Goal: Check status: Check status

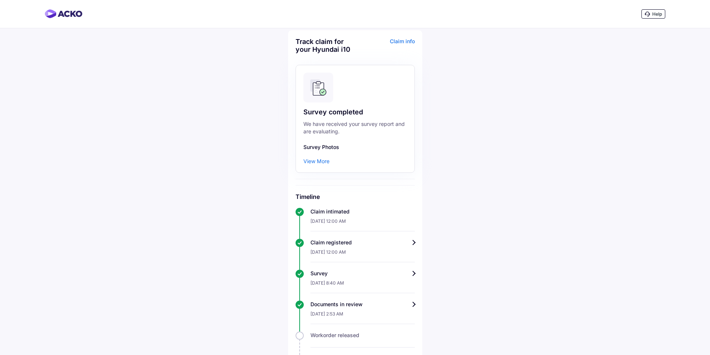
click at [318, 160] on div "View More" at bounding box center [316, 161] width 26 height 7
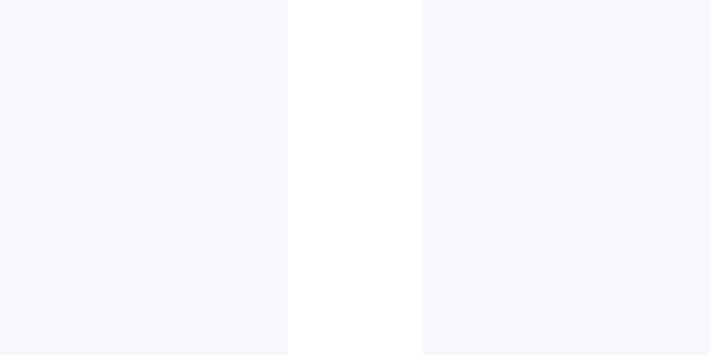
scroll to position [620, 0]
click at [400, 283] on img at bounding box center [394, 288] width 37 height 37
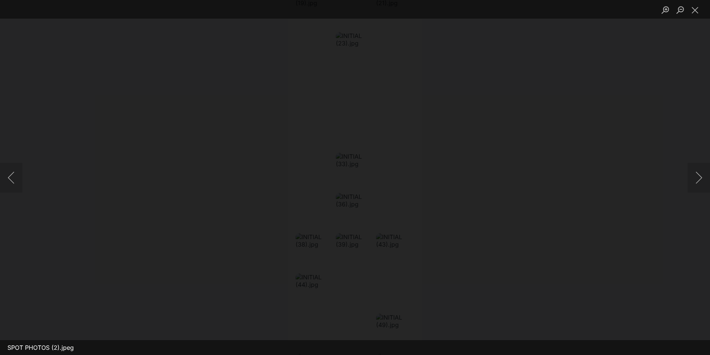
scroll to position [558, 0]
click at [282, 161] on img "Lightbox" at bounding box center [360, 195] width 1049 height 525
click at [698, 178] on button "Next image" at bounding box center [698, 178] width 22 height 30
click at [696, 176] on button "Next image" at bounding box center [698, 178] width 22 height 30
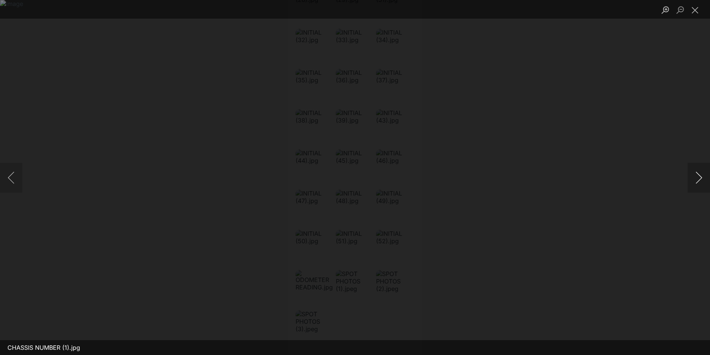
click at [696, 176] on button "Next image" at bounding box center [698, 178] width 22 height 30
click at [7, 175] on button "Previous image" at bounding box center [11, 178] width 22 height 30
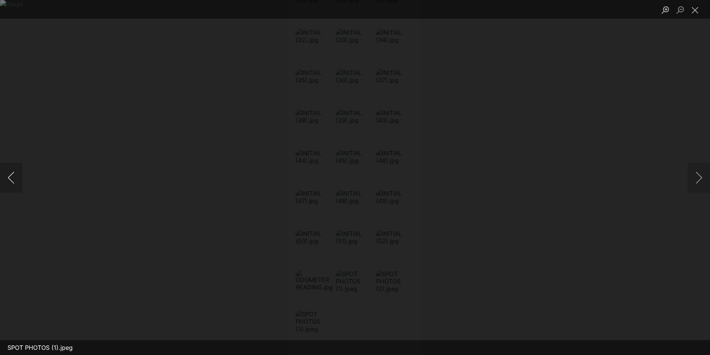
click at [7, 175] on button "Previous image" at bounding box center [11, 178] width 22 height 30
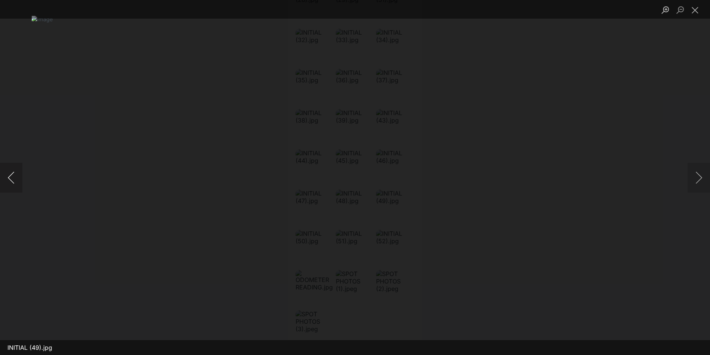
click at [7, 175] on button "Previous image" at bounding box center [11, 178] width 22 height 30
click at [698, 184] on button "Next image" at bounding box center [698, 178] width 22 height 30
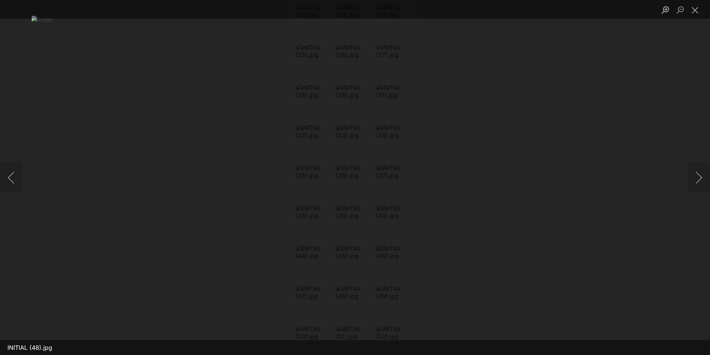
scroll to position [620, 0]
click at [7, 177] on button "Previous image" at bounding box center [11, 178] width 22 height 30
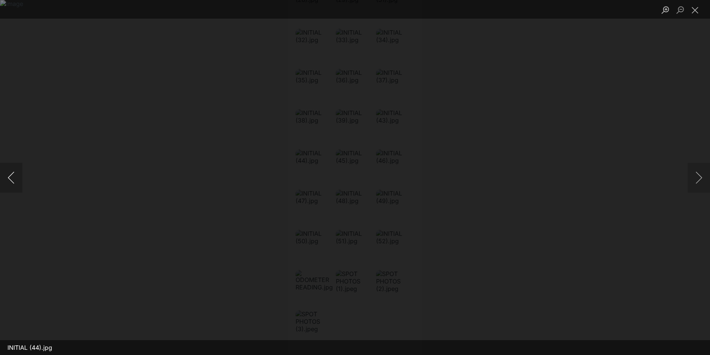
click at [7, 177] on button "Previous image" at bounding box center [11, 178] width 22 height 30
click at [699, 176] on button "Next image" at bounding box center [698, 178] width 22 height 30
click at [13, 177] on button "Previous image" at bounding box center [11, 178] width 22 height 30
click at [10, 180] on button "Previous image" at bounding box center [11, 178] width 22 height 30
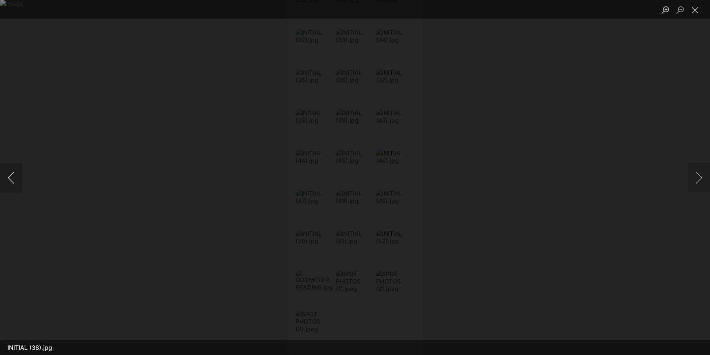
click at [10, 180] on button "Previous image" at bounding box center [11, 178] width 22 height 30
click at [11, 173] on button "Previous image" at bounding box center [11, 178] width 22 height 30
click at [15, 181] on button "Previous image" at bounding box center [11, 178] width 22 height 30
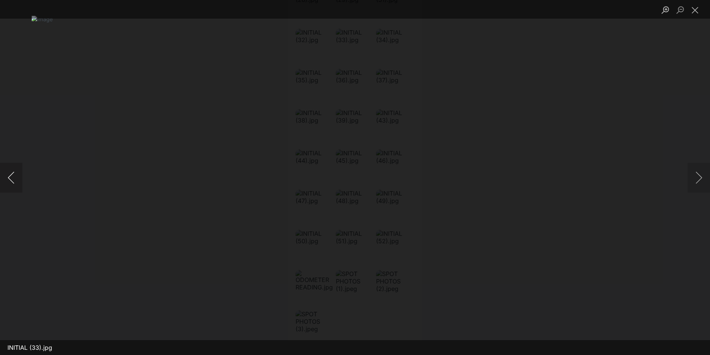
click at [15, 181] on button "Previous image" at bounding box center [11, 178] width 22 height 30
click at [14, 171] on button "Previous image" at bounding box center [11, 178] width 22 height 30
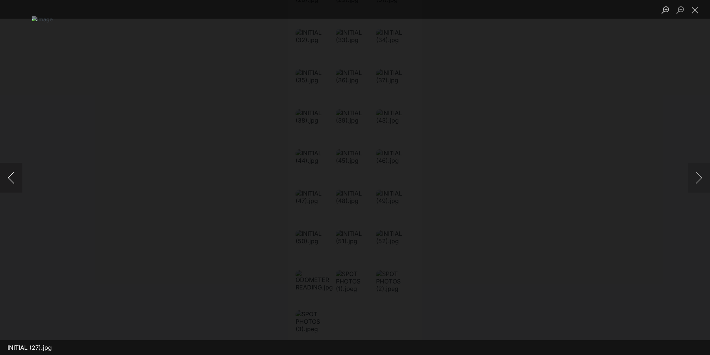
click at [14, 171] on button "Previous image" at bounding box center [11, 178] width 22 height 30
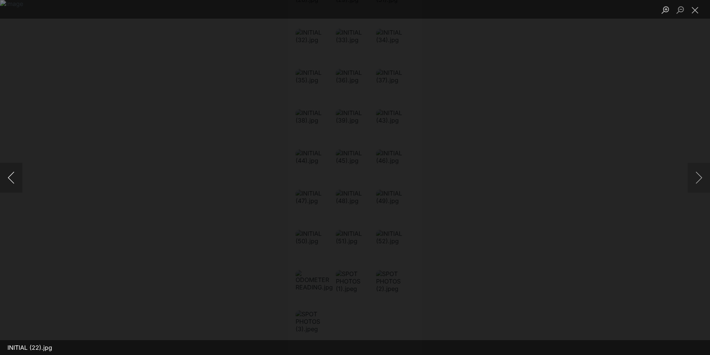
click at [14, 171] on button "Previous image" at bounding box center [11, 178] width 22 height 30
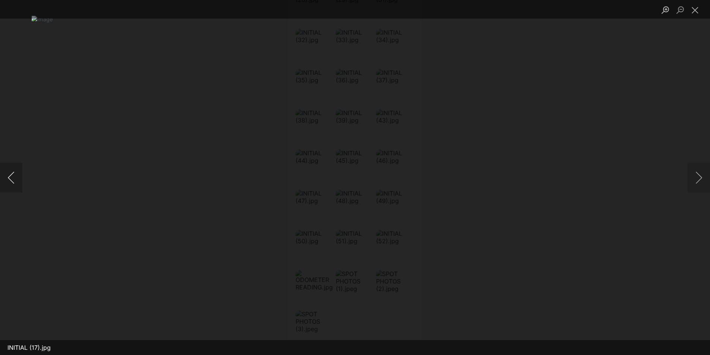
click at [14, 171] on button "Previous image" at bounding box center [11, 178] width 22 height 30
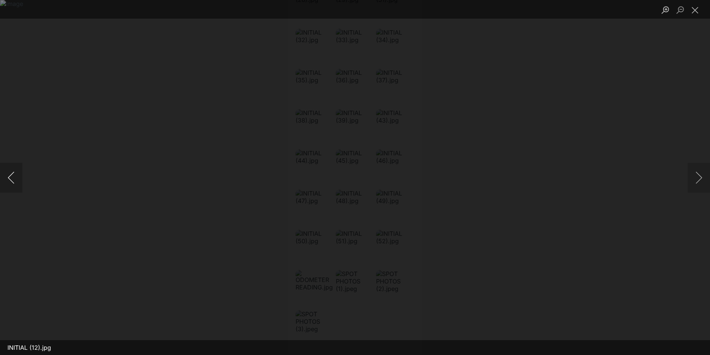
click at [14, 171] on button "Previous image" at bounding box center [11, 178] width 22 height 30
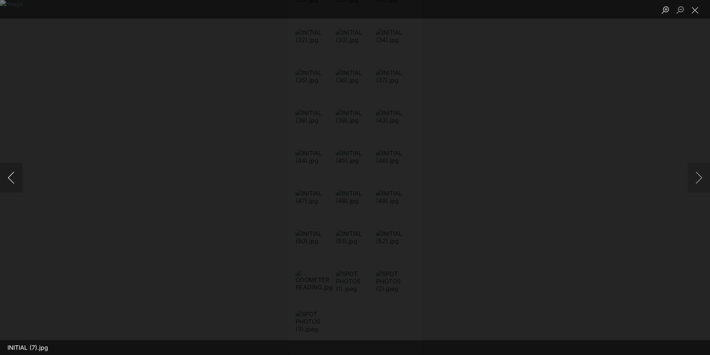
click at [14, 171] on button "Previous image" at bounding box center [11, 178] width 22 height 30
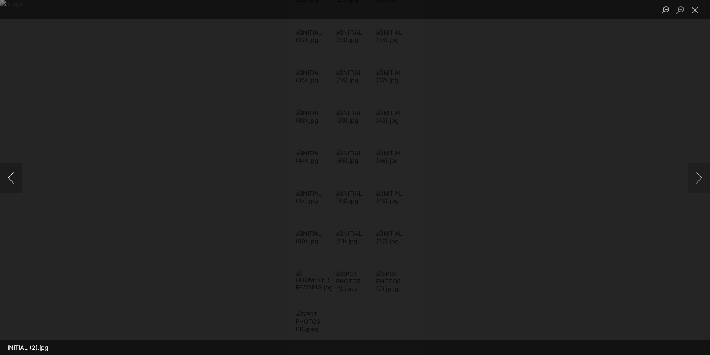
click at [14, 171] on button "Previous image" at bounding box center [11, 178] width 22 height 30
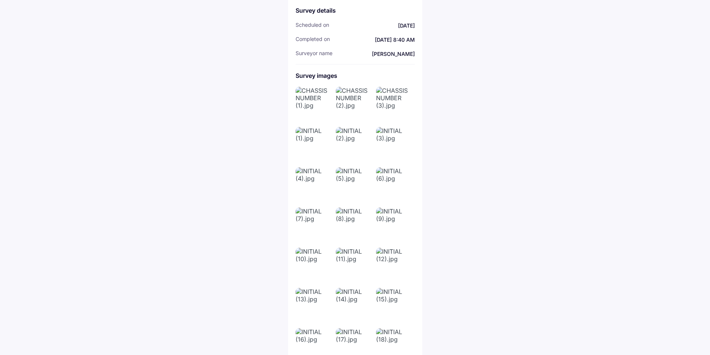
scroll to position [0, 0]
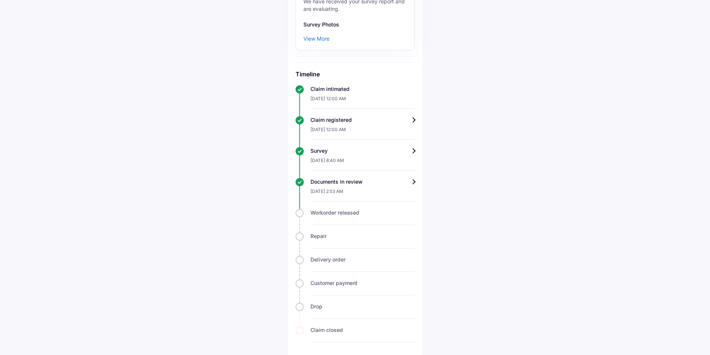
scroll to position [124, 0]
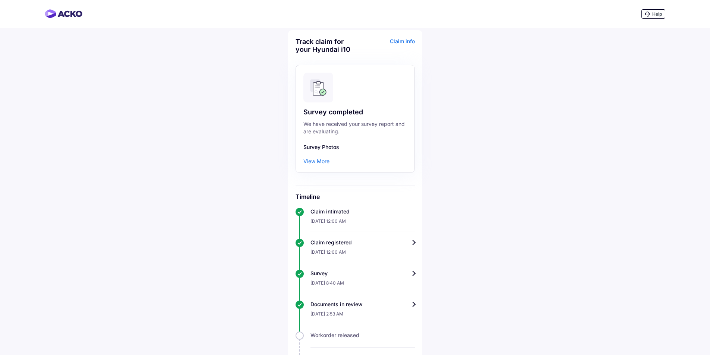
click at [317, 163] on div "View More" at bounding box center [316, 161] width 26 height 7
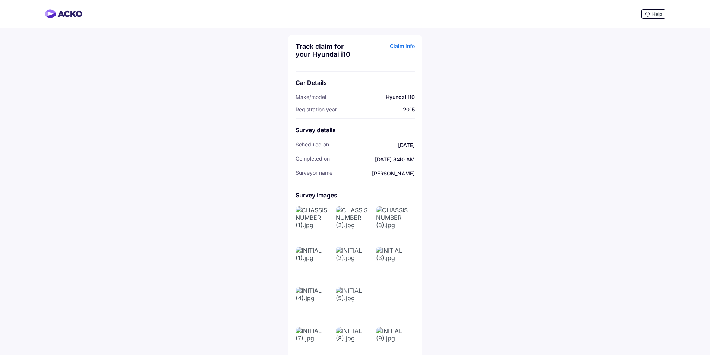
click at [316, 222] on img at bounding box center [313, 224] width 37 height 37
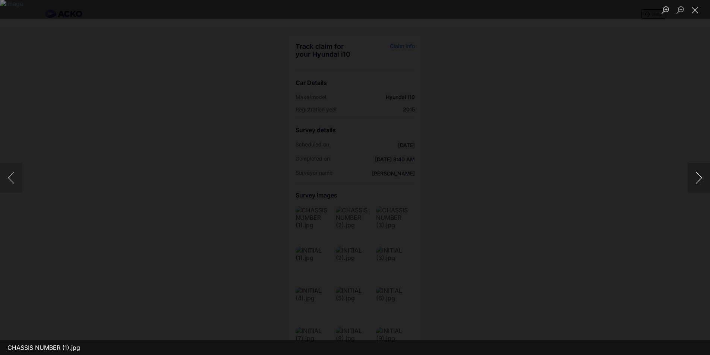
click at [699, 180] on button "Next image" at bounding box center [698, 178] width 22 height 30
click at [692, 180] on button "Next image" at bounding box center [698, 178] width 22 height 30
click at [690, 180] on button "Next image" at bounding box center [698, 178] width 22 height 30
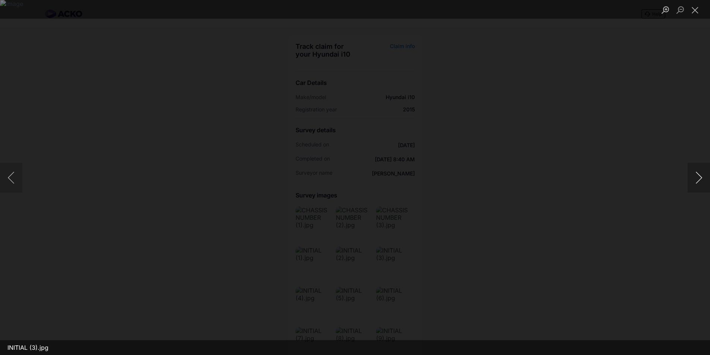
click at [690, 180] on button "Next image" at bounding box center [698, 178] width 22 height 30
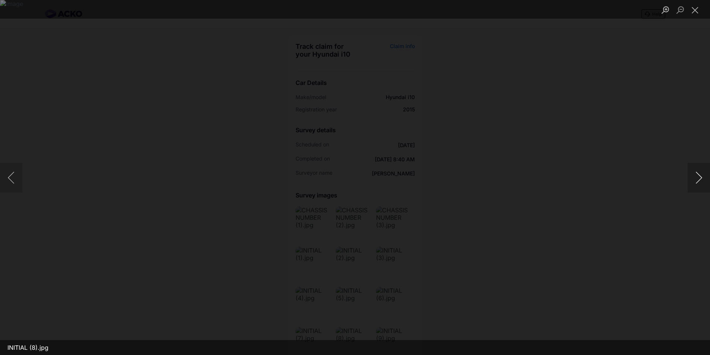
click at [689, 182] on button "Next image" at bounding box center [698, 178] width 22 height 30
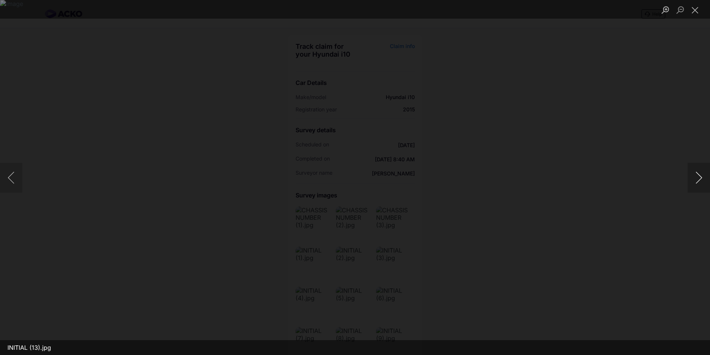
click at [689, 182] on button "Next image" at bounding box center [698, 178] width 22 height 30
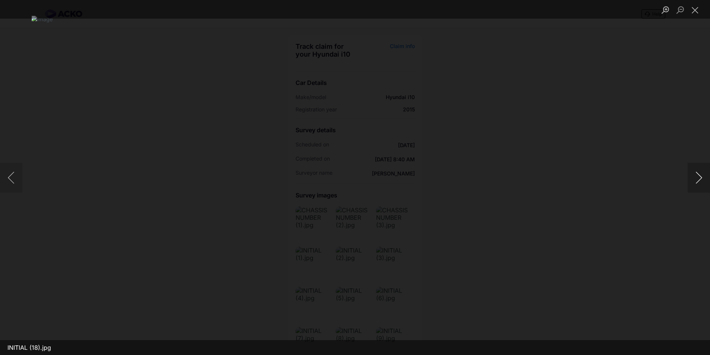
click at [689, 182] on button "Next image" at bounding box center [698, 178] width 22 height 30
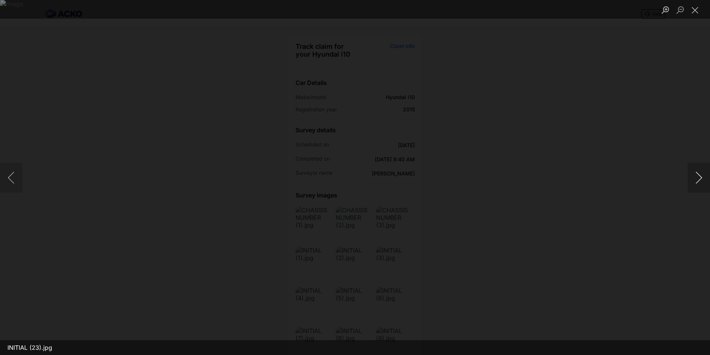
click at [689, 182] on button "Next image" at bounding box center [698, 178] width 22 height 30
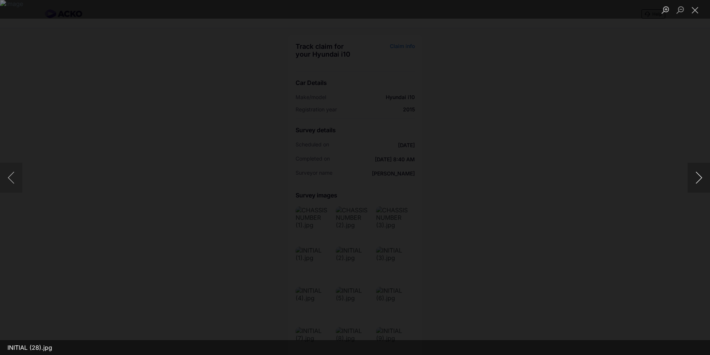
click at [689, 182] on button "Next image" at bounding box center [698, 178] width 22 height 30
click at [13, 173] on button "Previous image" at bounding box center [11, 178] width 22 height 30
click at [697, 181] on button "Next image" at bounding box center [698, 178] width 22 height 30
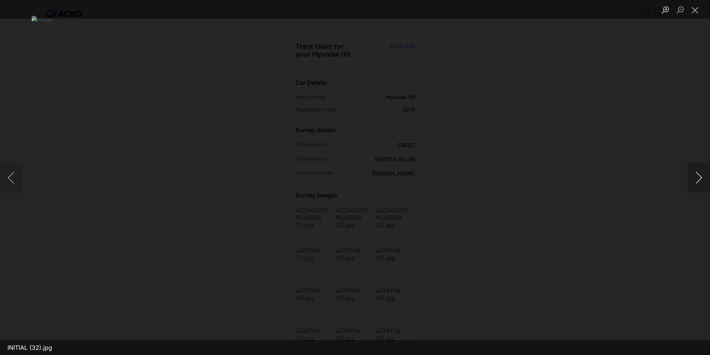
click at [697, 181] on button "Next image" at bounding box center [698, 178] width 22 height 30
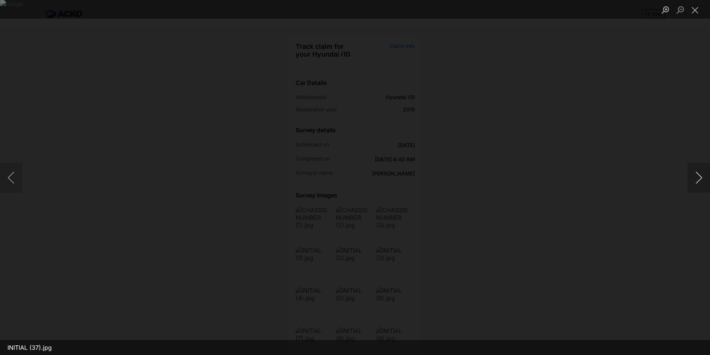
click at [697, 181] on button "Next image" at bounding box center [698, 178] width 22 height 30
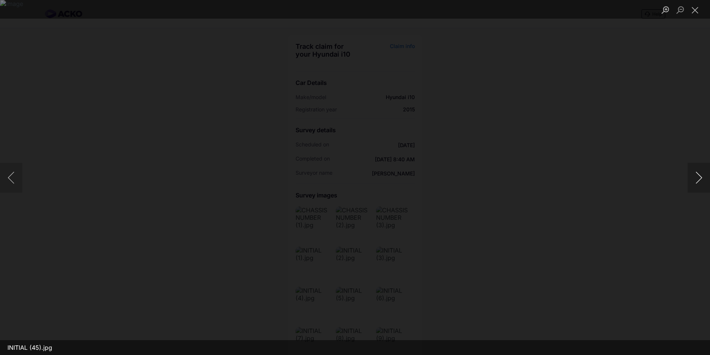
click at [697, 181] on button "Next image" at bounding box center [698, 178] width 22 height 30
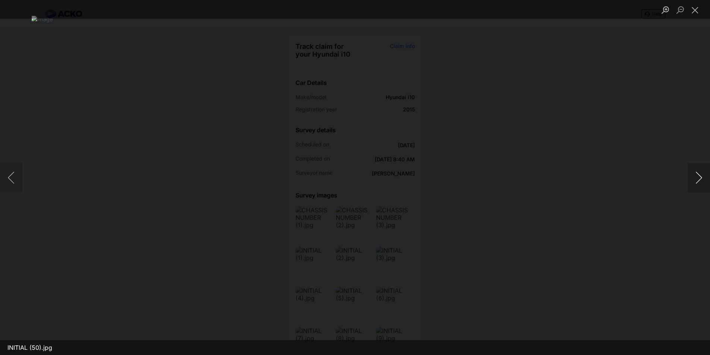
click at [697, 181] on button "Next image" at bounding box center [698, 178] width 22 height 30
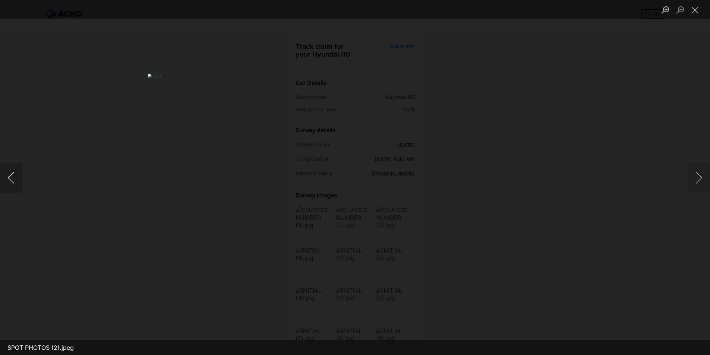
click at [8, 179] on button "Previous image" at bounding box center [11, 178] width 22 height 30
click at [693, 183] on button "Next image" at bounding box center [698, 178] width 22 height 30
click at [281, 149] on img "Lightbox" at bounding box center [72, 197] width 1049 height 525
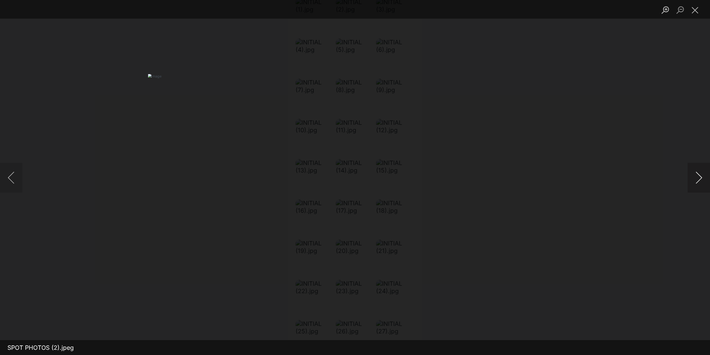
click at [695, 179] on button "Next image" at bounding box center [698, 178] width 22 height 30
click at [7, 174] on button "Previous image" at bounding box center [11, 178] width 22 height 30
click at [697, 176] on button "Next image" at bounding box center [698, 178] width 22 height 30
click at [698, 176] on button "Next image" at bounding box center [698, 178] width 22 height 30
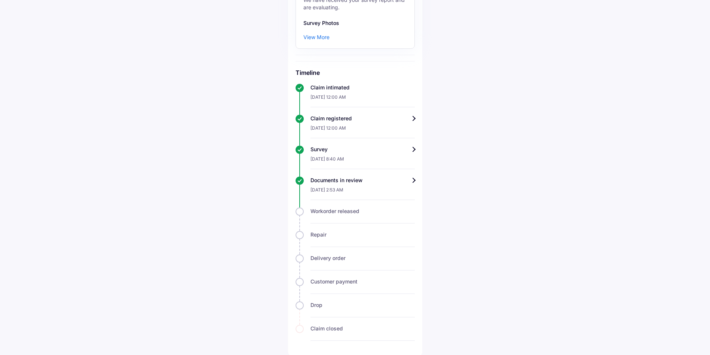
scroll to position [125, 0]
